Goal: Task Accomplishment & Management: Manage account settings

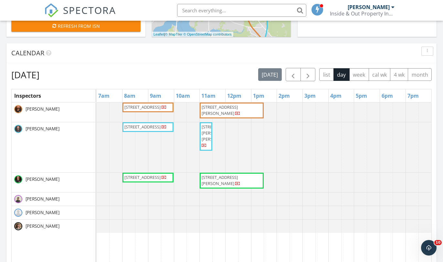
scroll to position [261, 0]
click at [312, 76] on button "button" at bounding box center [307, 74] width 15 height 13
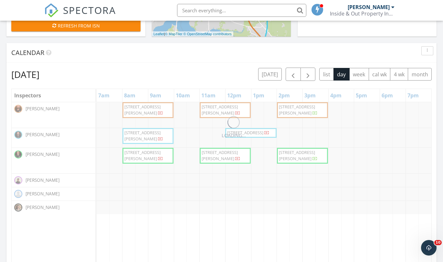
click at [191, 60] on div "Calendar" at bounding box center [221, 53] width 430 height 20
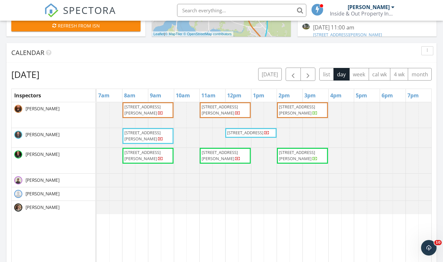
click at [168, 68] on div "[DATE] [DATE] list day week cal wk 4 wk month" at bounding box center [221, 74] width 420 height 13
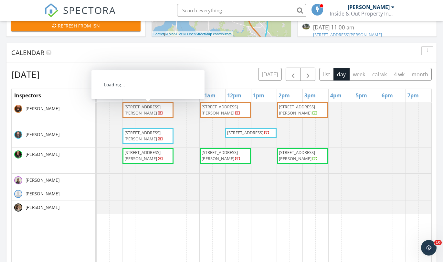
click at [142, 110] on span "[STREET_ADDRESS][PERSON_NAME]" at bounding box center [148, 110] width 48 height 13
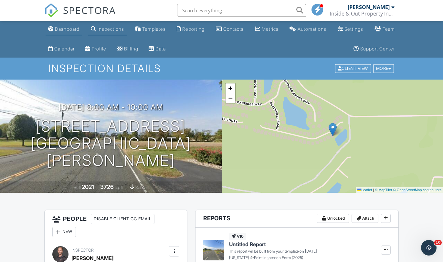
click at [61, 29] on div "Dashboard" at bounding box center [67, 28] width 25 height 5
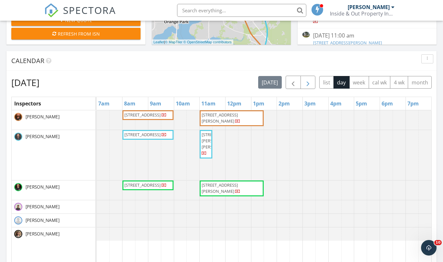
click at [314, 85] on button "button" at bounding box center [307, 82] width 15 height 13
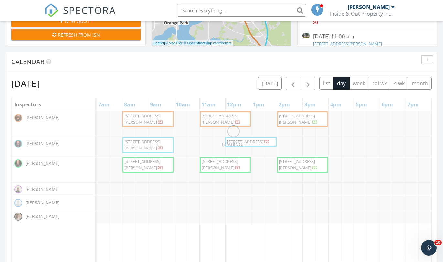
click at [240, 75] on div "LOADING... Tuesday, September 30, 2025 today list day week cal wk 4 wk month In…" at bounding box center [221, 219] width 430 height 294
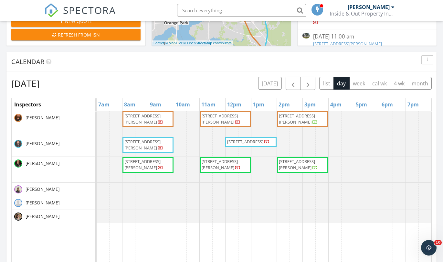
scroll to position [253, 0]
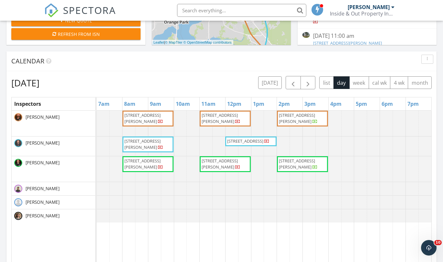
drag, startPoint x: 179, startPoint y: 84, endPoint x: 165, endPoint y: 72, distance: 18.4
click at [179, 83] on div "Tuesday, September 30, 2025 today list day week cal wk 4 wk month" at bounding box center [221, 82] width 420 height 13
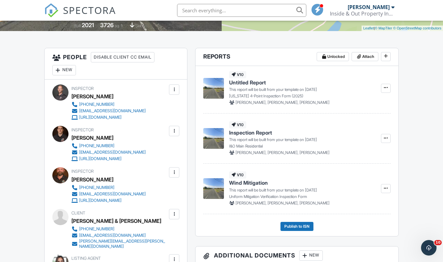
scroll to position [163, 0]
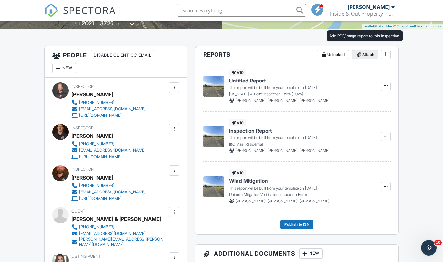
click at [363, 56] on span "Attach" at bounding box center [368, 54] width 12 height 6
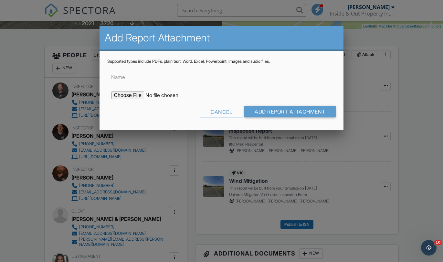
click at [138, 95] on input "file" at bounding box center [166, 95] width 110 height 8
type input "C:\fakepath\302 White Horse Way.pdf"
click at [219, 80] on input "Name" at bounding box center [221, 77] width 220 height 16
type input "Permit History"
click at [289, 111] on input "Add Report Attachment" at bounding box center [289, 112] width 91 height 12
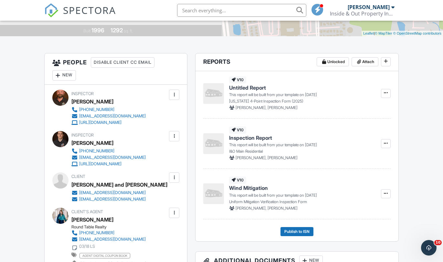
scroll to position [154, 0]
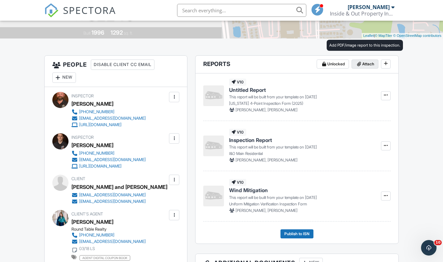
click at [361, 65] on span at bounding box center [359, 64] width 6 height 6
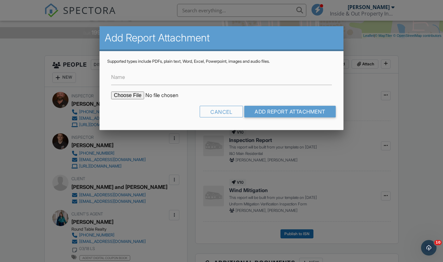
click at [128, 96] on input "file" at bounding box center [166, 95] width 110 height 8
type input "C:\fakepath\2682 Kimberly Forest Dr.pdf"
click at [195, 78] on input "Name" at bounding box center [221, 77] width 220 height 16
type input "Permit History"
click at [289, 111] on input "Add Report Attachment" at bounding box center [289, 112] width 91 height 12
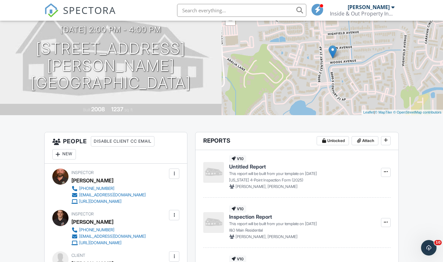
scroll to position [75, 0]
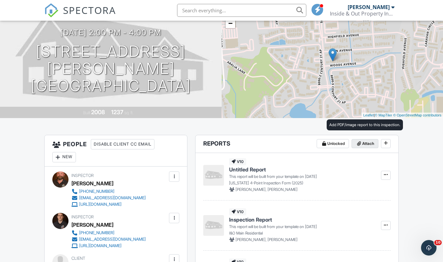
click at [363, 142] on span "Attach" at bounding box center [368, 143] width 12 height 6
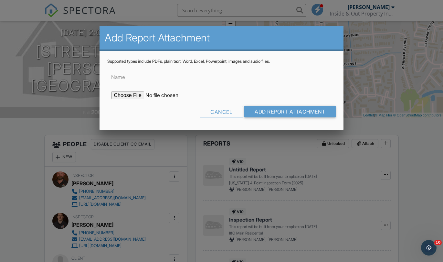
click at [132, 93] on input "file" at bounding box center [166, 95] width 110 height 8
type input "C:\fakepath\8125 Woods Ave.pdf"
click at [205, 82] on input "Name" at bounding box center [221, 77] width 220 height 16
type input "Permit History"
click at [289, 111] on input "Add Report Attachment" at bounding box center [289, 112] width 91 height 12
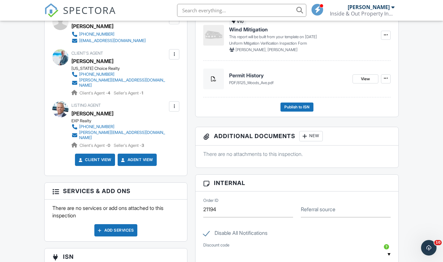
scroll to position [311, 0]
